Goal: Find specific page/section: Find specific page/section

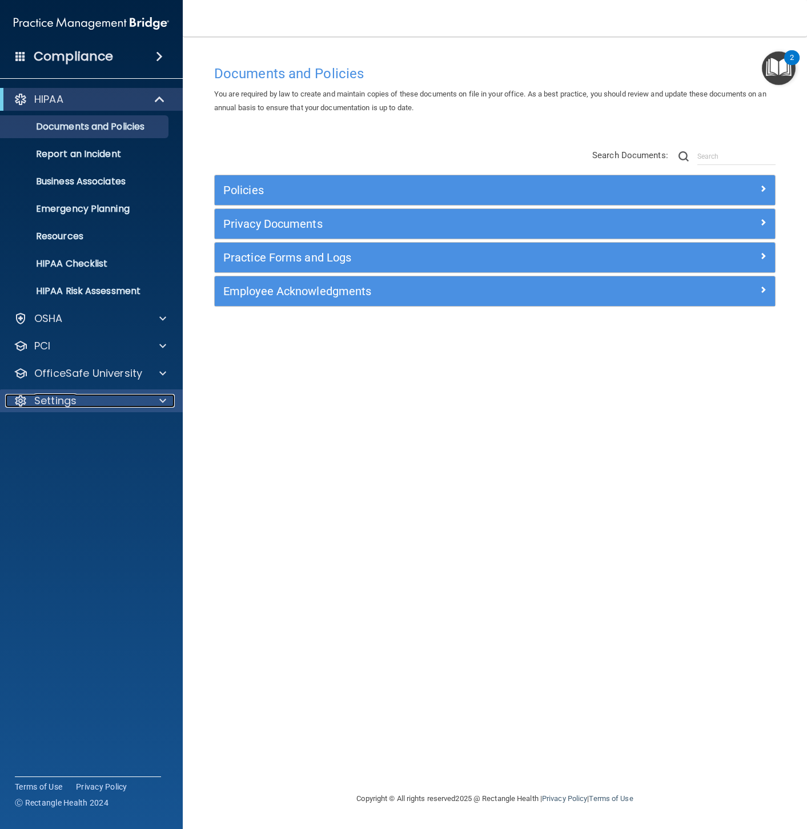
click at [93, 396] on div "Settings" at bounding box center [76, 401] width 142 height 14
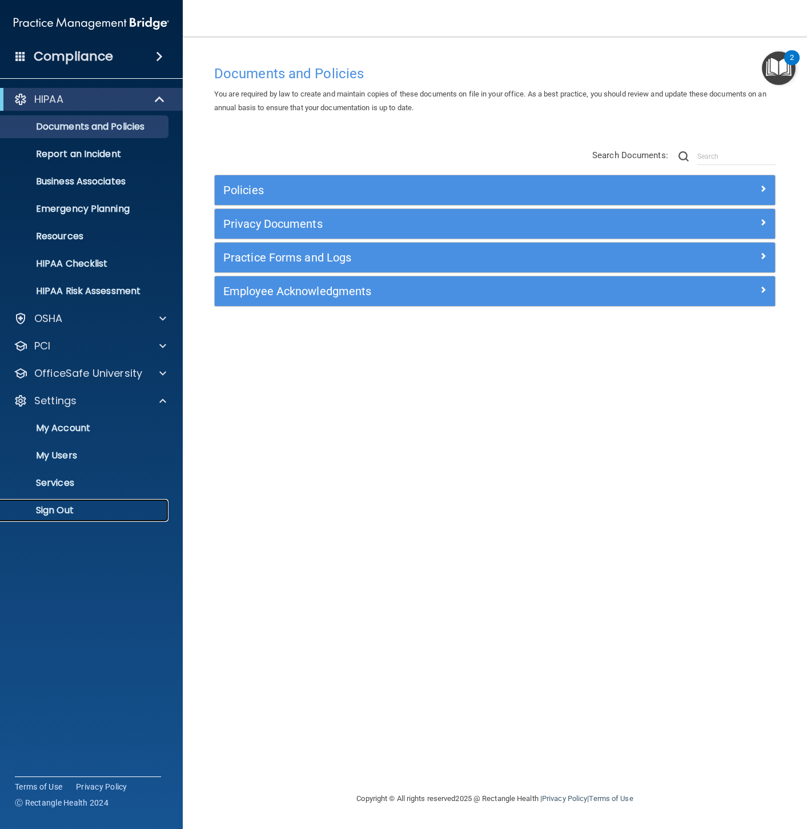
click at [66, 511] on p "Sign Out" at bounding box center [85, 510] width 156 height 11
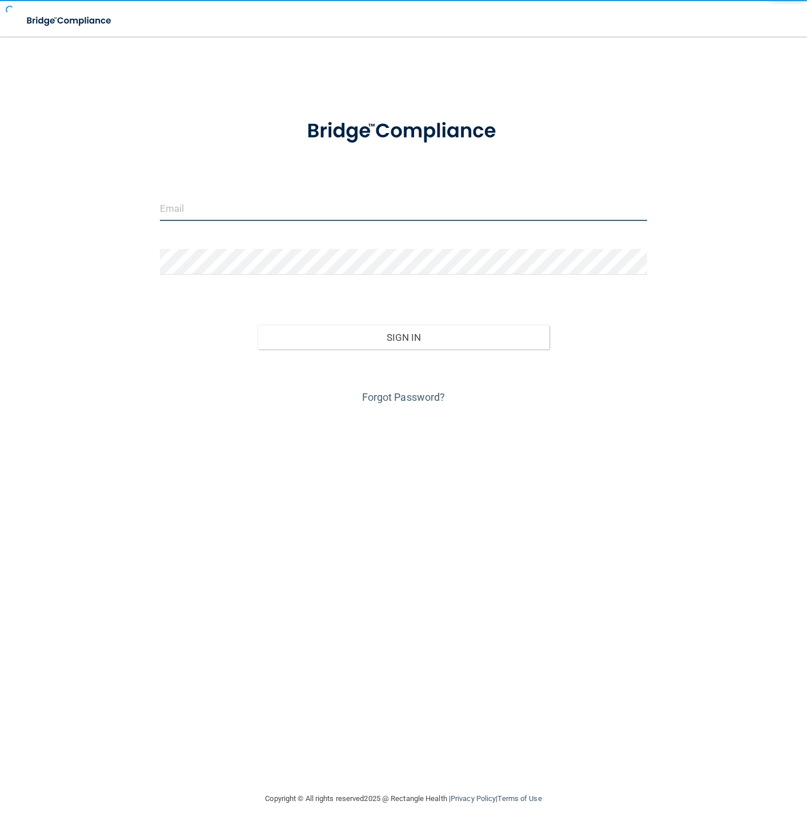
type input "[EMAIL_ADDRESS][DOMAIN_NAME]"
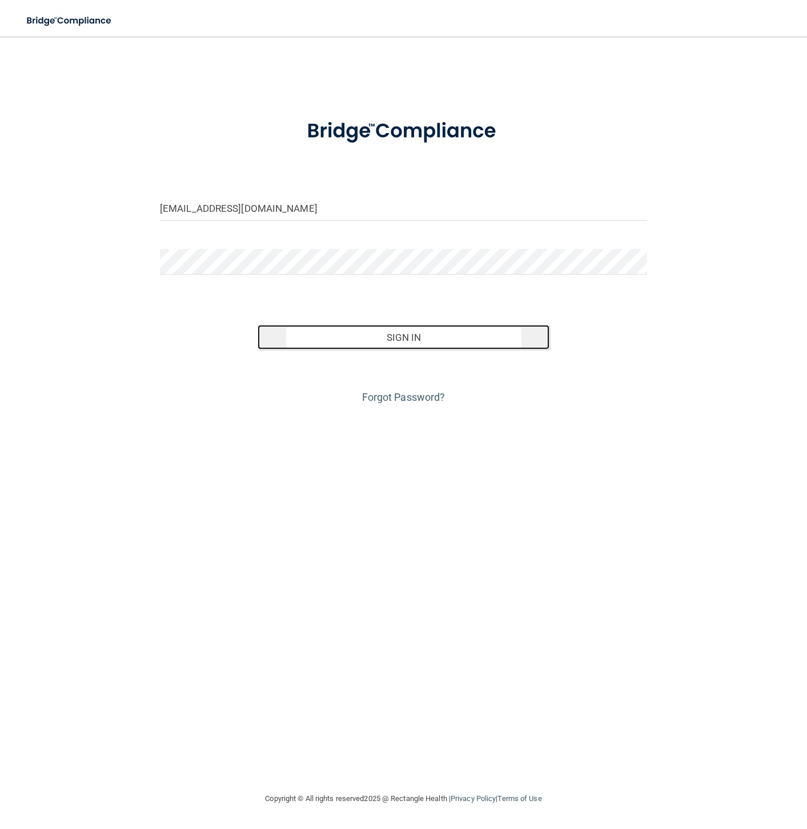
click at [392, 346] on button "Sign In" at bounding box center [404, 337] width 292 height 25
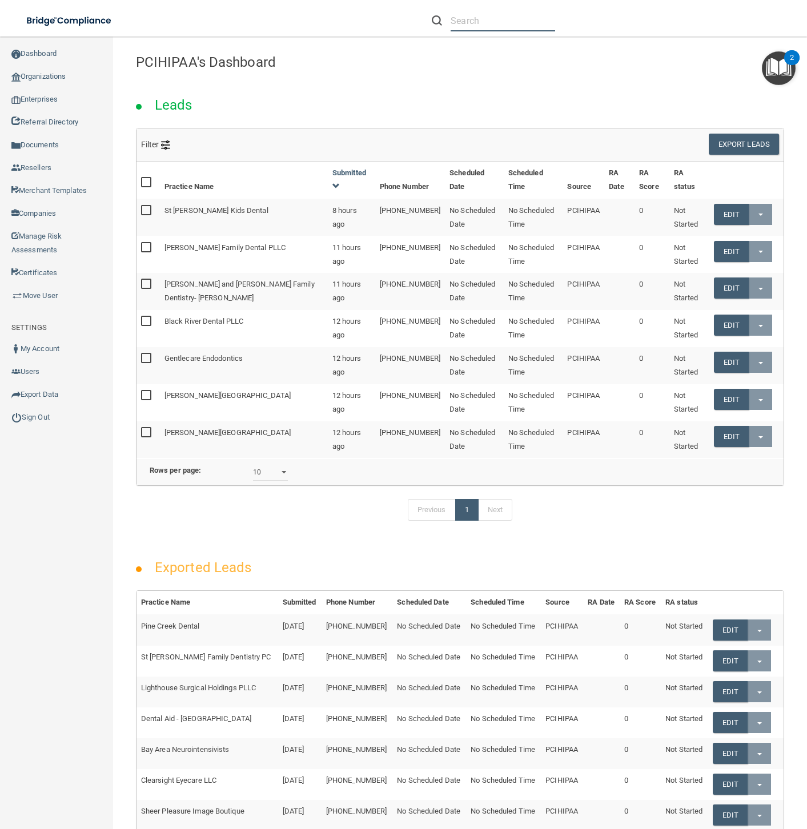
click at [525, 19] on input "text" at bounding box center [503, 20] width 105 height 21
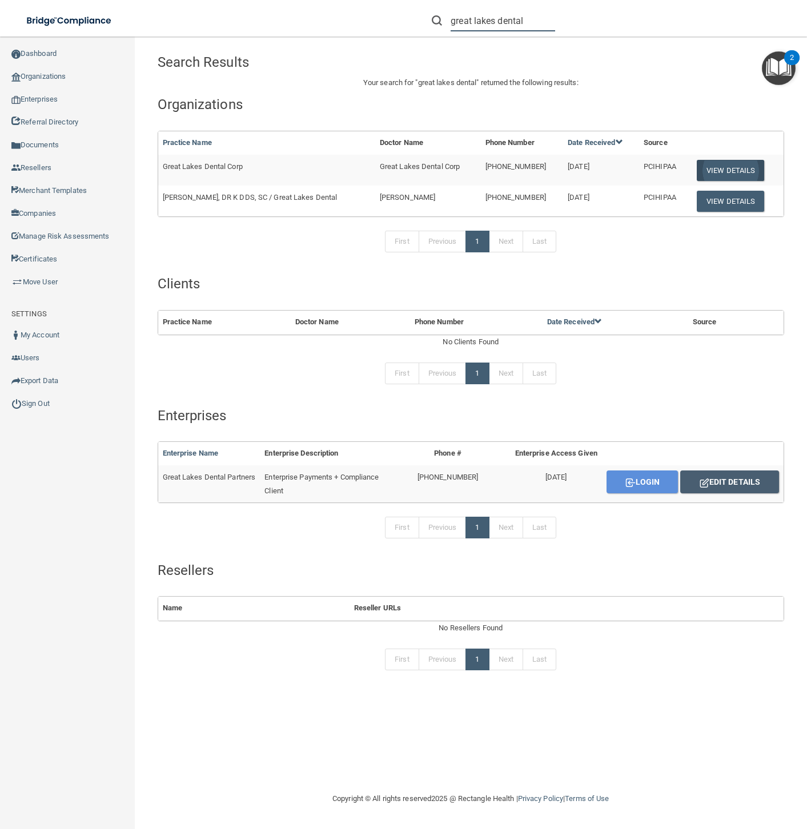
type input "great lakes dental"
click at [718, 167] on button "View Details" at bounding box center [730, 170] width 67 height 21
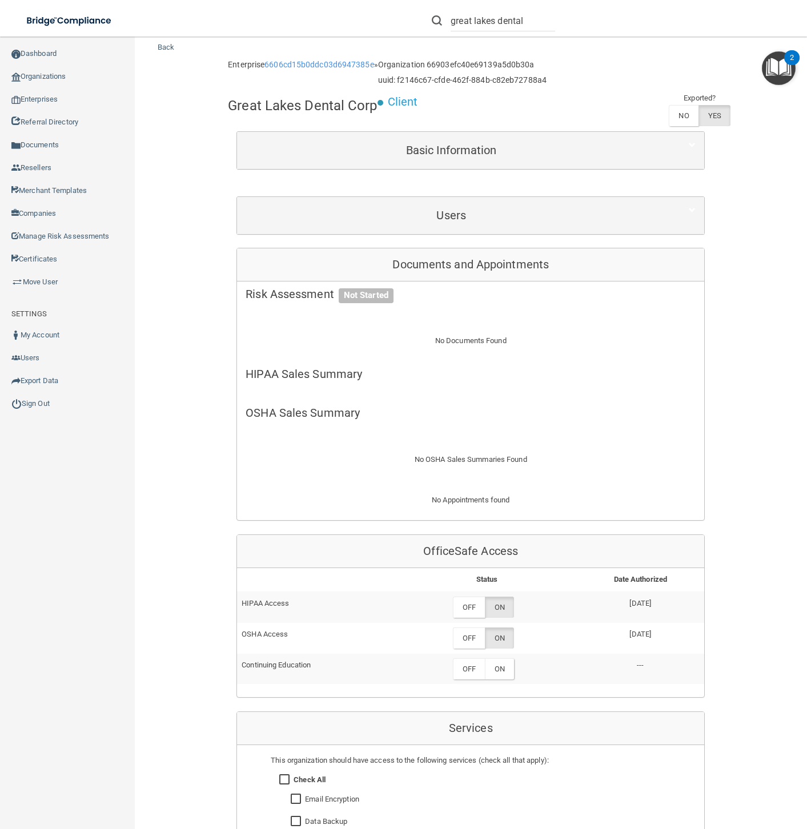
scroll to position [3, 0]
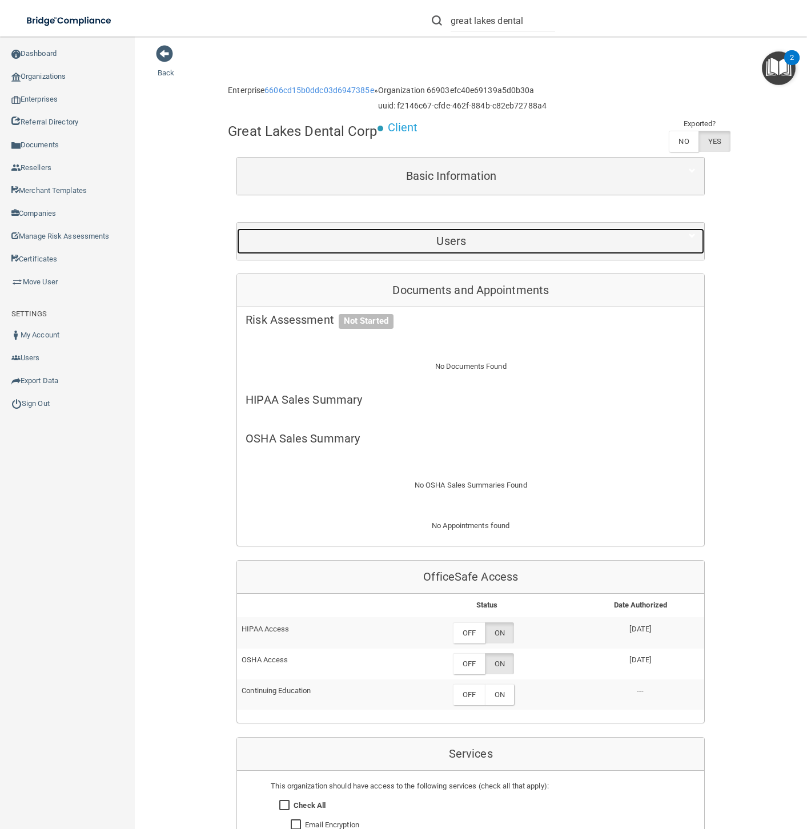
click at [480, 250] on div "Users" at bounding box center [451, 241] width 428 height 26
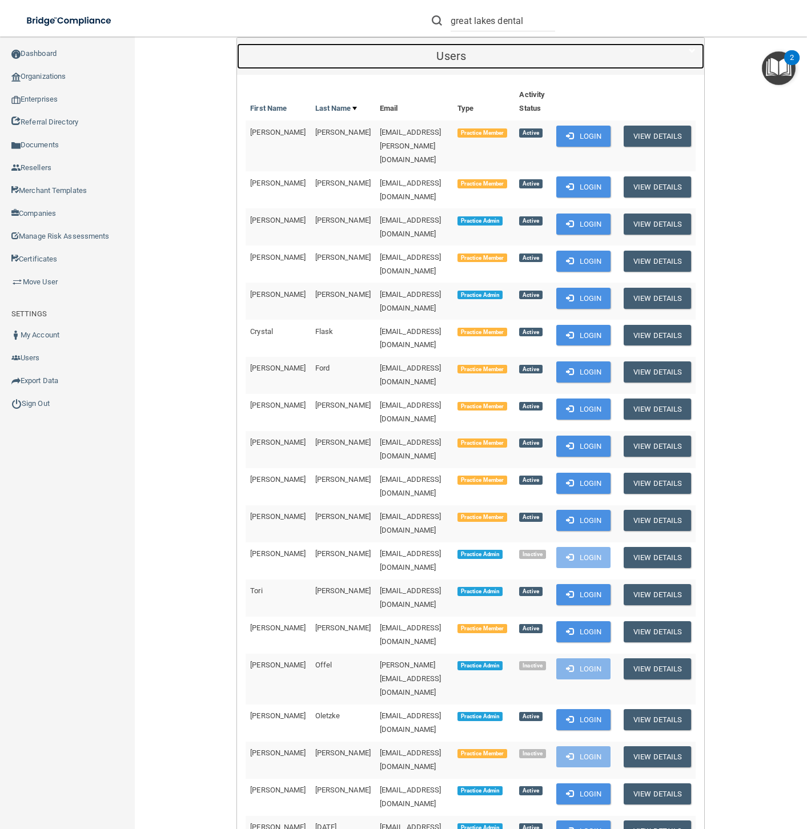
scroll to position [318, 0]
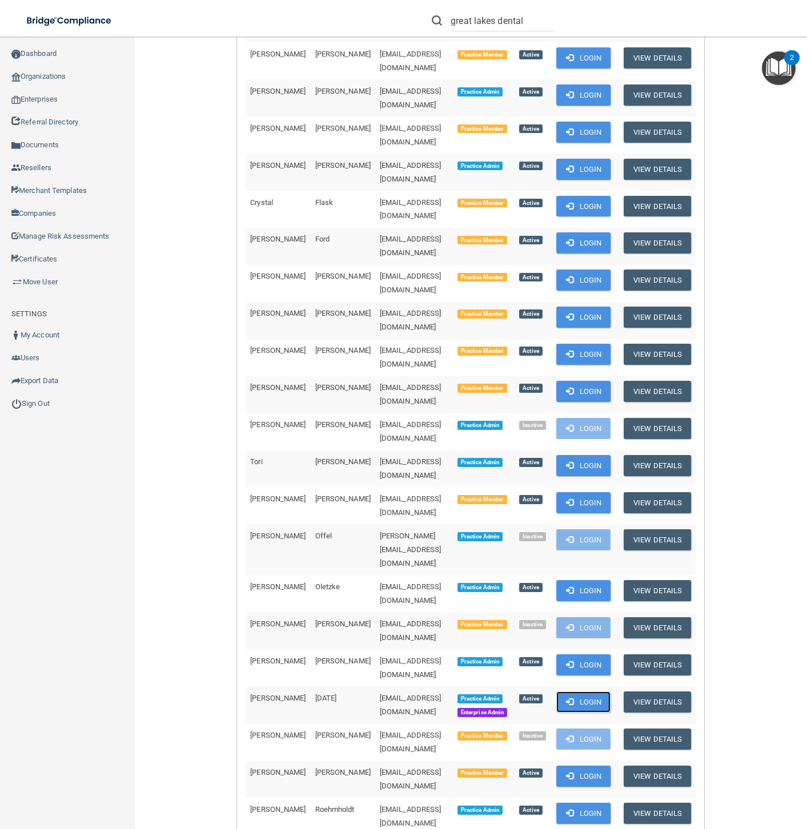
click at [577, 692] on button "Login" at bounding box center [583, 702] width 54 height 21
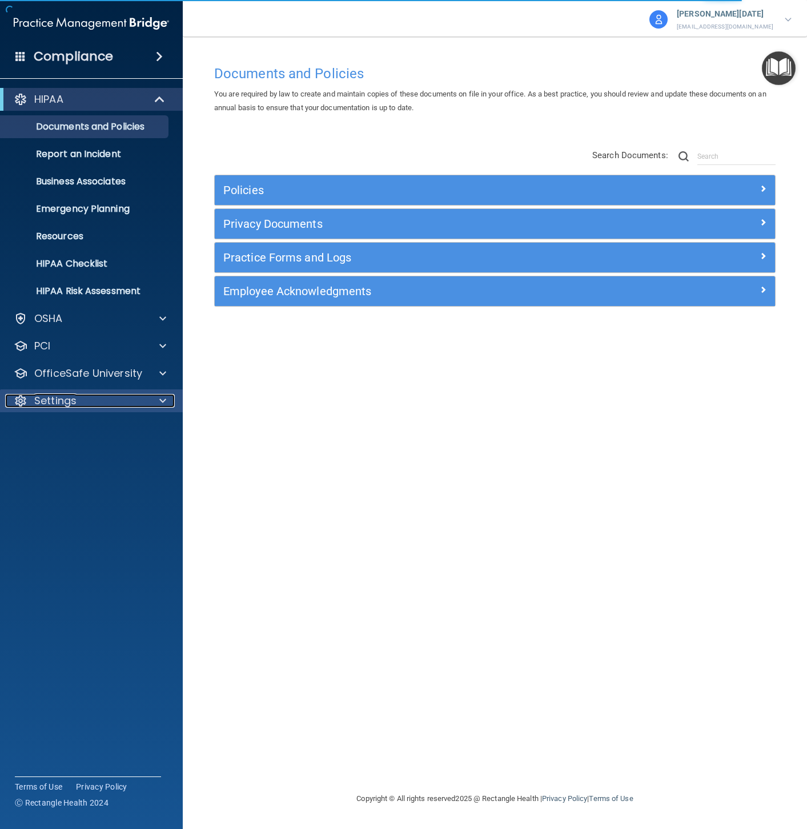
click at [88, 405] on div "Settings" at bounding box center [76, 401] width 142 height 14
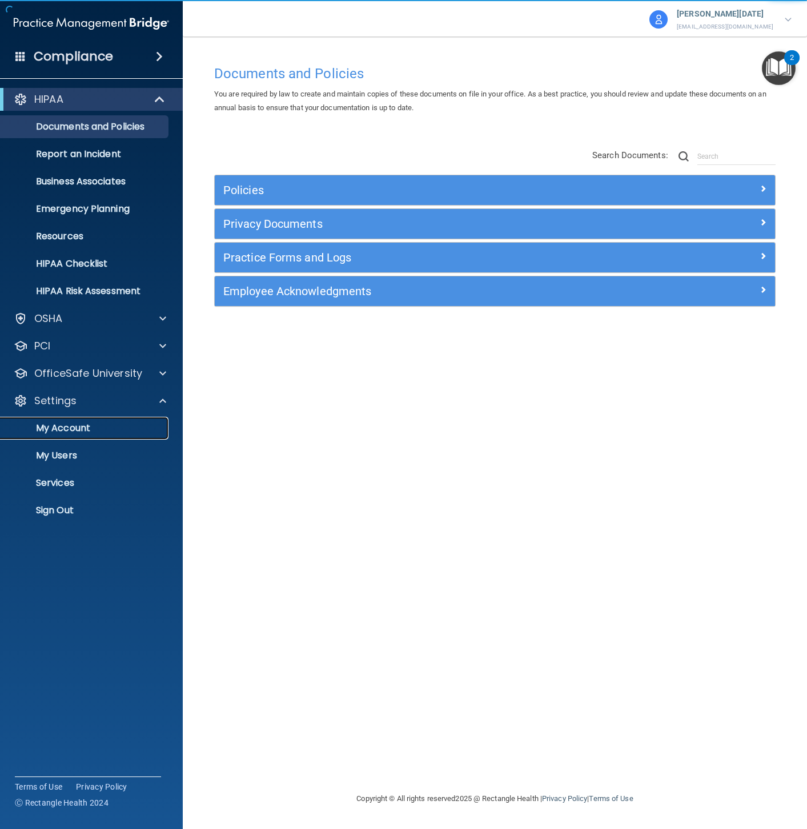
click at [75, 427] on p "My Account" at bounding box center [85, 428] width 156 height 11
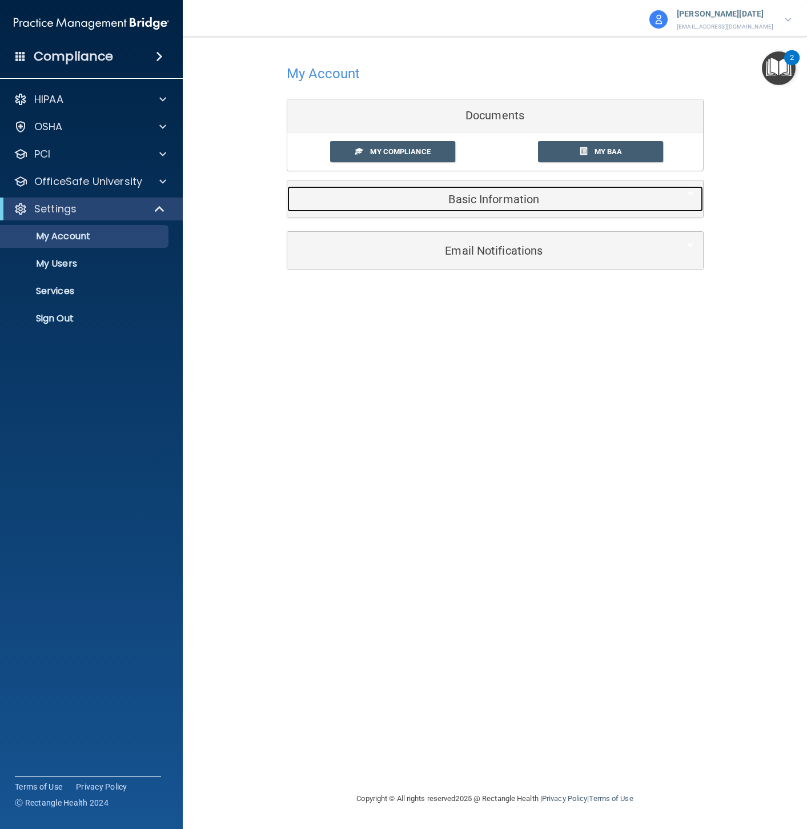
click at [423, 191] on div "Basic Information" at bounding box center [477, 199] width 381 height 26
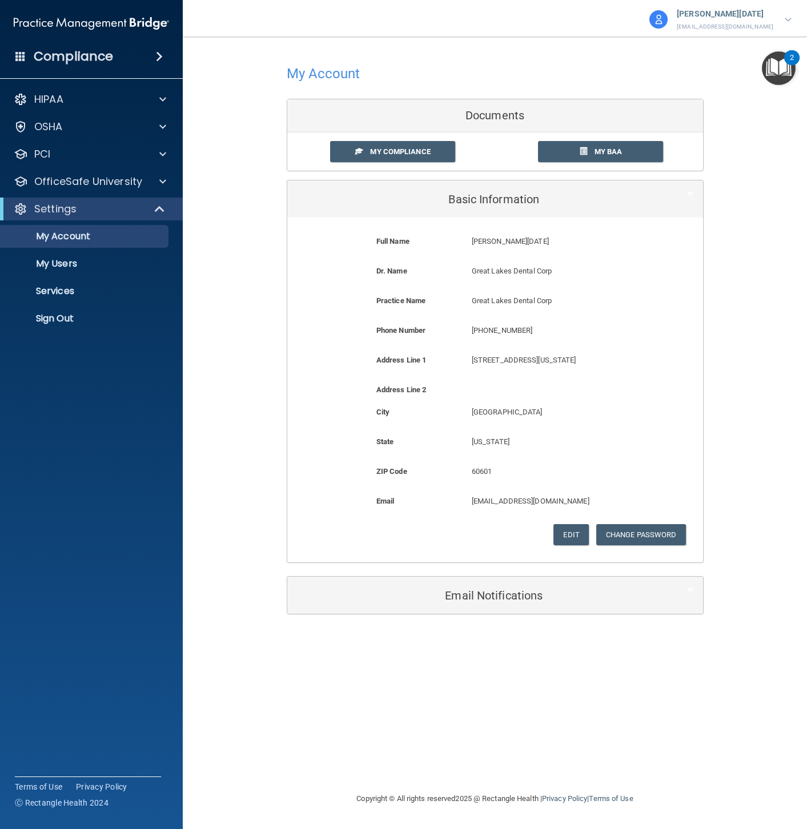
click at [790, 23] on div "Donna Ramadan dramadan@gldpdental.com" at bounding box center [720, 19] width 144 height 27
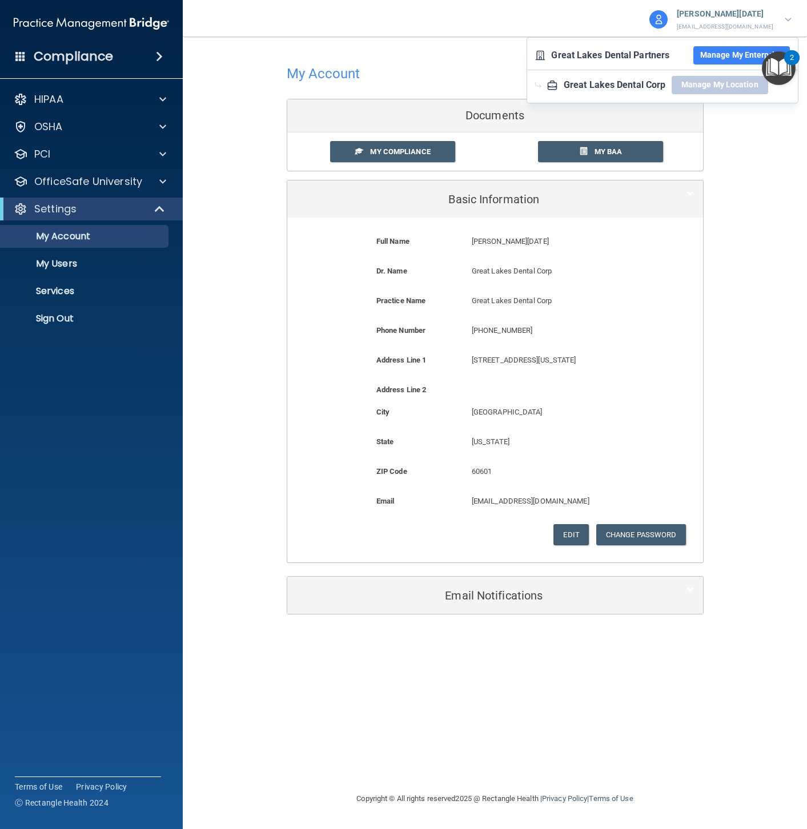
click at [585, 60] on div "Great Lakes Dental Partners" at bounding box center [610, 55] width 118 height 17
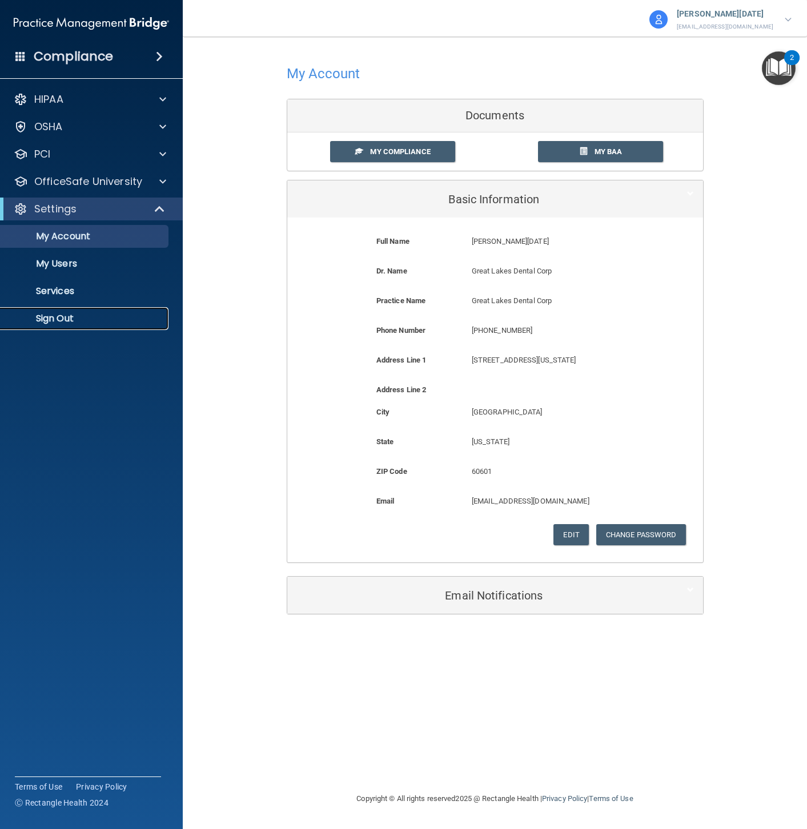
click at [87, 324] on p "Sign Out" at bounding box center [85, 318] width 156 height 11
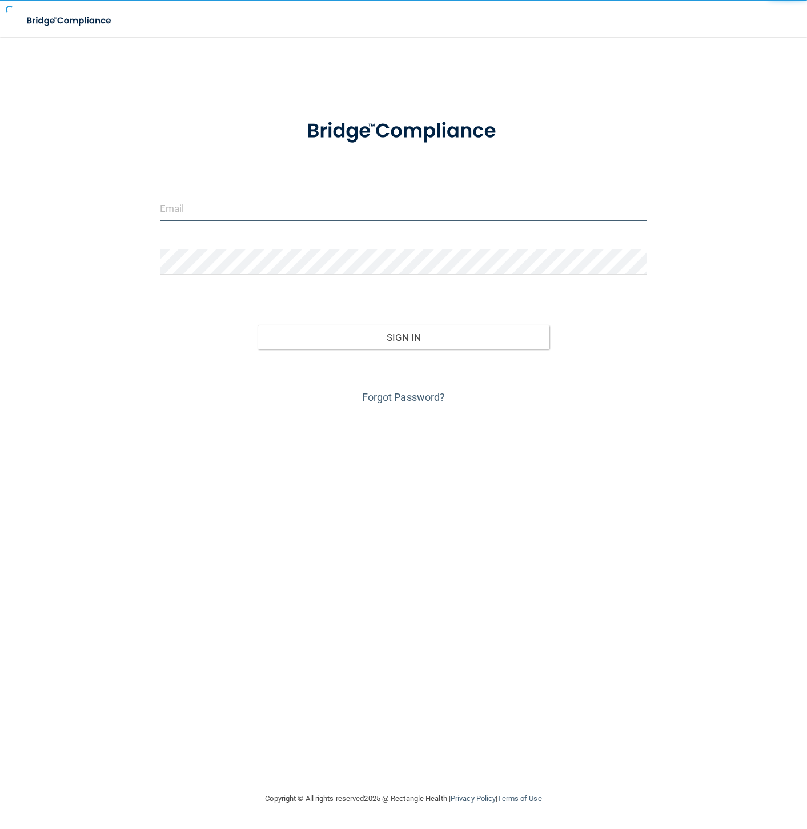
type input "[EMAIL_ADDRESS][DOMAIN_NAME]"
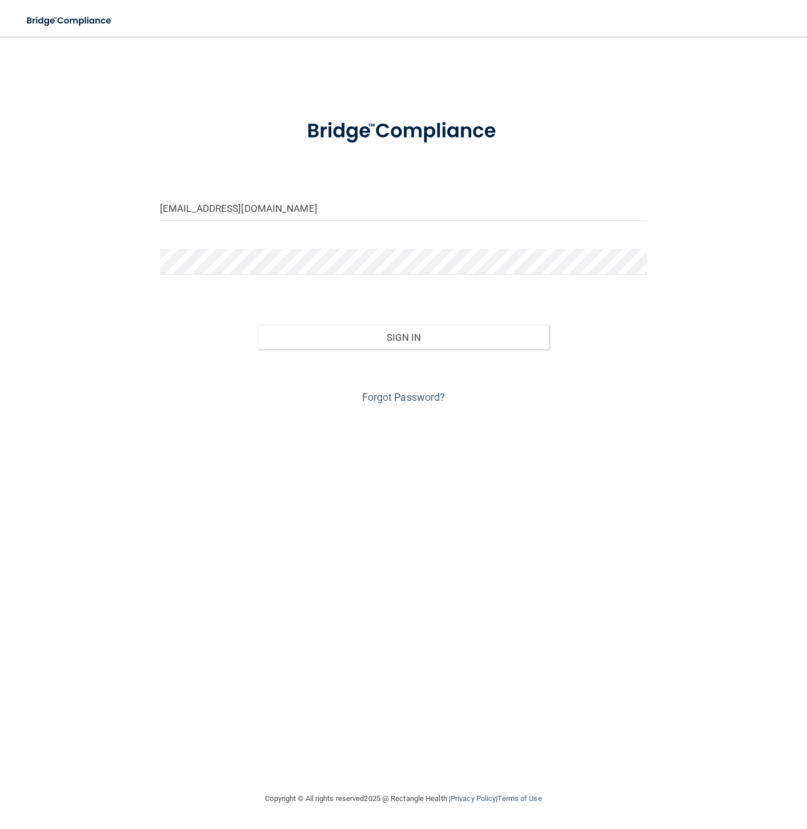
click at [409, 351] on div "Forgot Password?" at bounding box center [403, 378] width 504 height 57
click at [409, 343] on button "Sign In" at bounding box center [404, 337] width 292 height 25
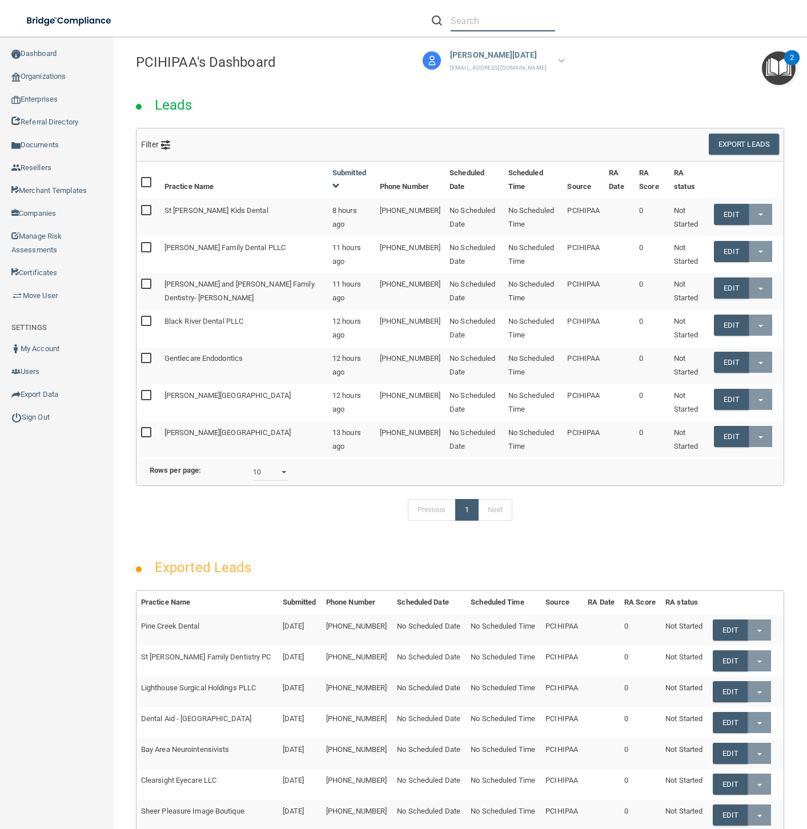
click at [510, 22] on input "text" at bounding box center [503, 20] width 105 height 21
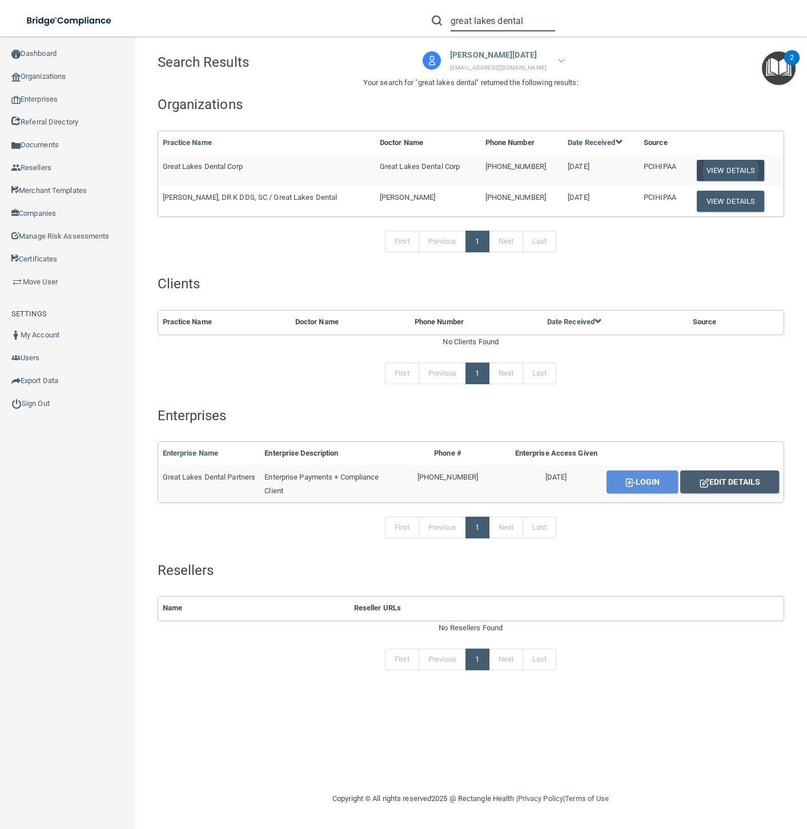
type input "great lakes dental"
click at [720, 171] on button "View Details" at bounding box center [730, 170] width 67 height 21
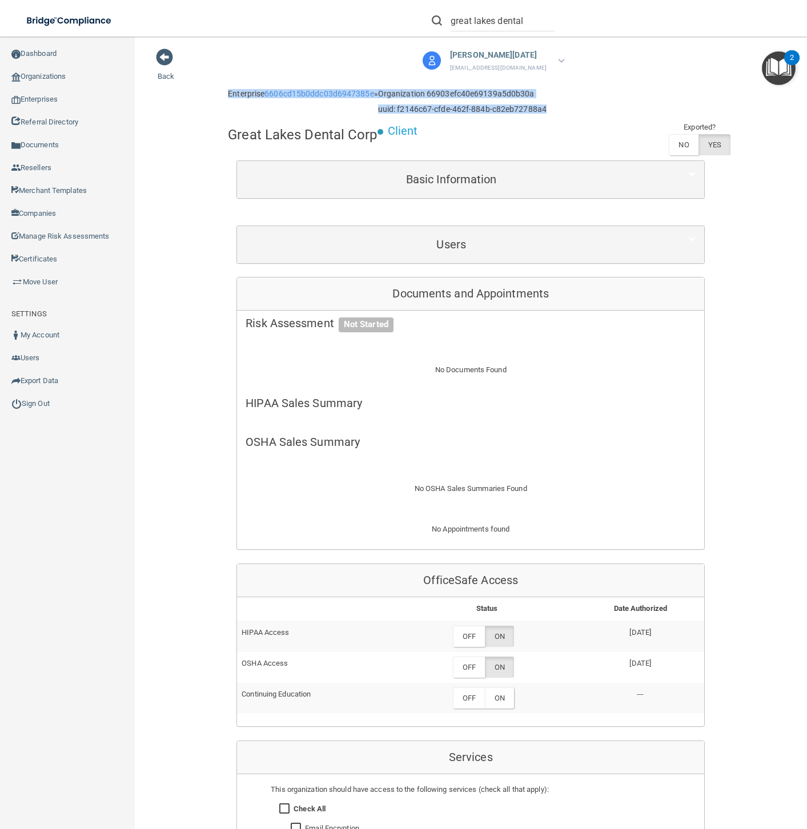
drag, startPoint x: 560, startPoint y: 109, endPoint x: 195, endPoint y: 84, distance: 365.8
click at [195, 84] on div "Back Enterprise 6606cd15b0ddc03d6947385e » Organization 66903efc40e69139a5d0b30…" at bounding box center [471, 634] width 627 height 1172
copy div "Enterprise 6606cd15b0ddc03d6947385e » Organization 66903efc40e69139a5d0b30a uui…"
